Goal: Information Seeking & Learning: Learn about a topic

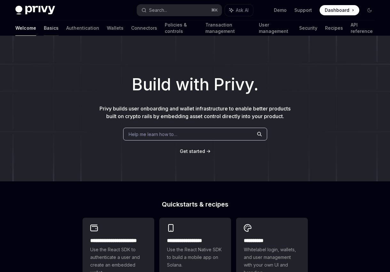
click at [44, 30] on link "Basics" at bounding box center [51, 27] width 15 height 15
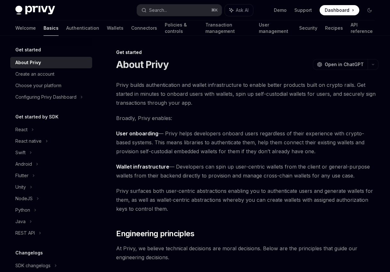
click at [47, 11] on img at bounding box center [35, 10] width 40 height 9
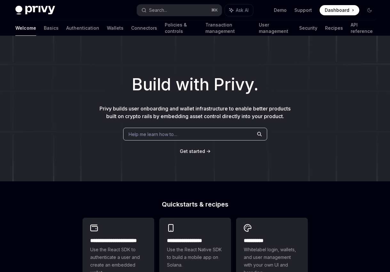
click at [66, 109] on div "Build with Privy. Privy builds user onboarding and wallet infrastructure to ena…" at bounding box center [195, 109] width 390 height 146
click at [54, 163] on div "Build with Privy. Privy builds user onboarding and wallet infrastructure to ena…" at bounding box center [195, 109] width 390 height 146
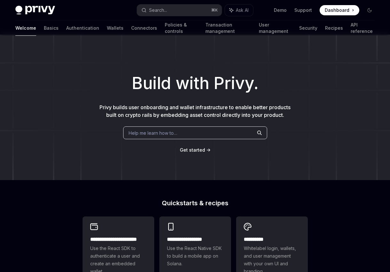
click at [35, 10] on img at bounding box center [35, 10] width 40 height 9
type textarea "*"
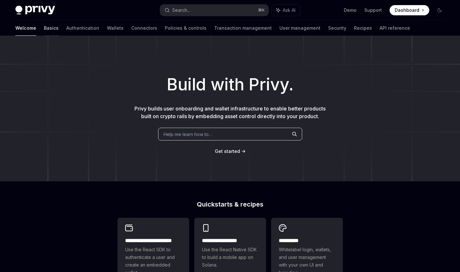
click at [44, 31] on link "Basics" at bounding box center [51, 27] width 15 height 15
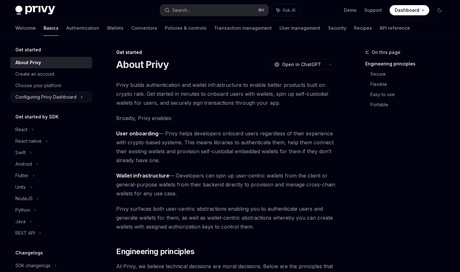
click at [33, 94] on div "Configuring Privy Dashboard" at bounding box center [45, 97] width 61 height 8
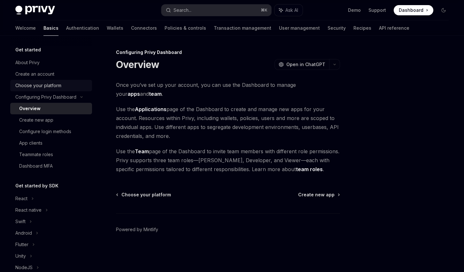
click at [32, 85] on div "Choose your platform" at bounding box center [38, 86] width 46 height 8
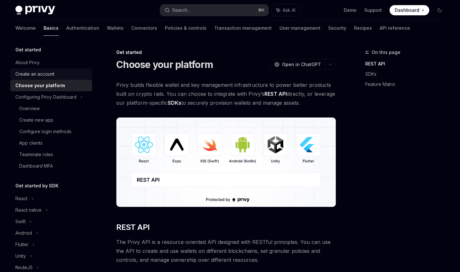
click at [32, 73] on div "Create an account" at bounding box center [34, 74] width 39 height 8
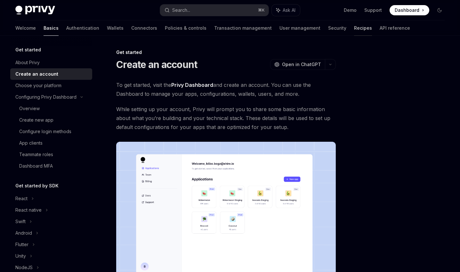
click at [354, 29] on link "Recipes" at bounding box center [363, 27] width 18 height 15
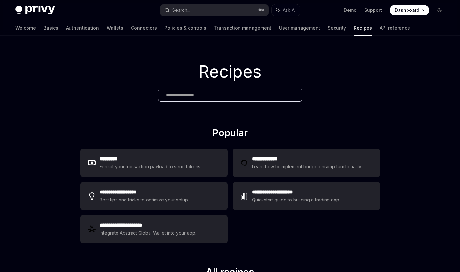
click at [287, 29] on div "Welcome Basics Authentication Wallets Connectors Policies & controls Transactio…" at bounding box center [212, 27] width 394 height 15
click at [328, 26] on link "Security" at bounding box center [337, 27] width 18 height 15
type textarea "*"
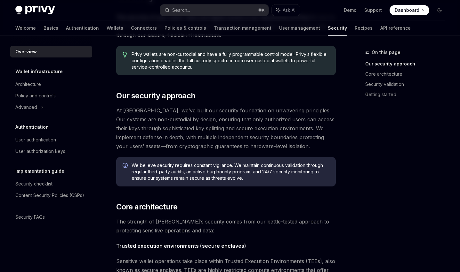
scroll to position [59, 0]
